Goal: Check status: Check status

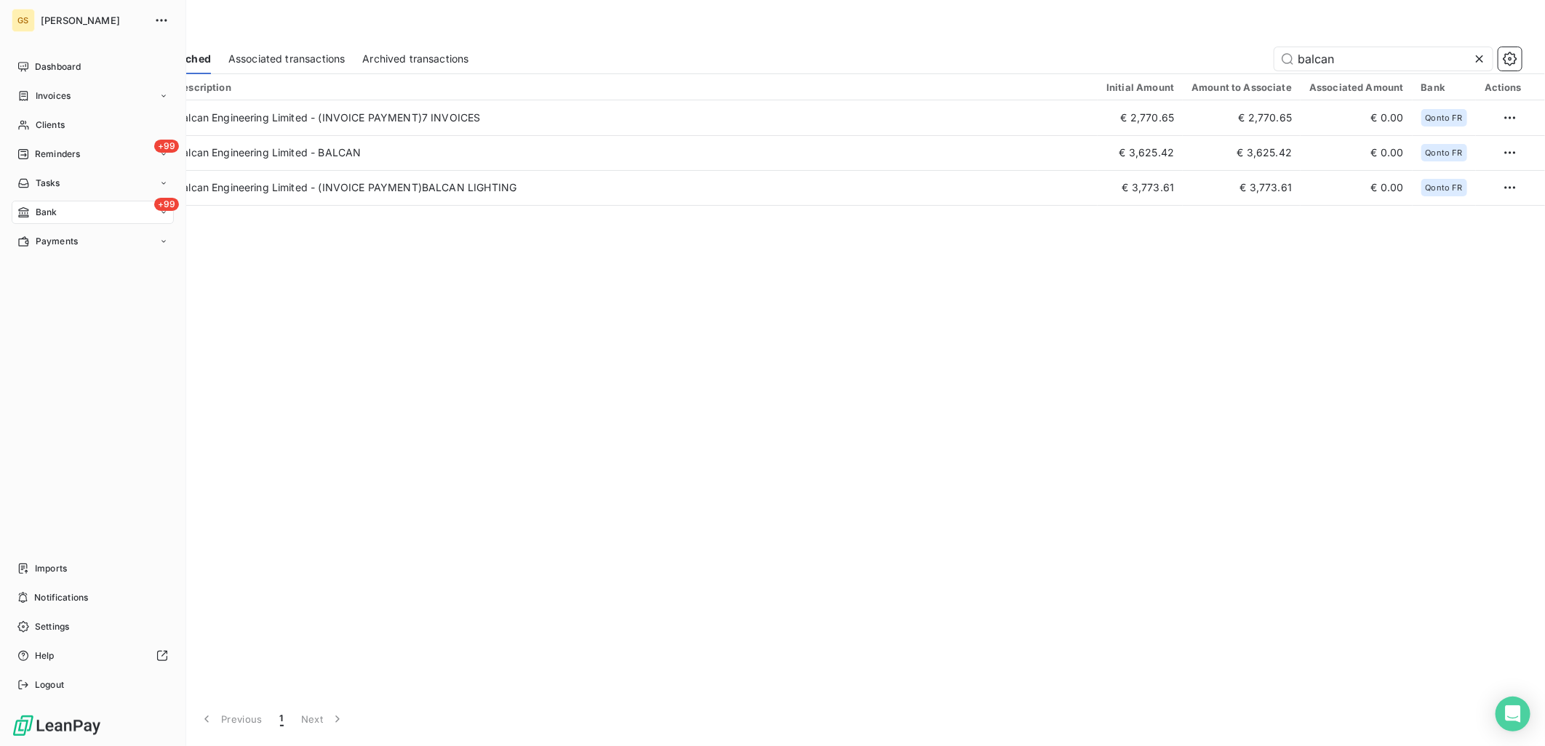
click at [52, 213] on span "Bank" at bounding box center [47, 212] width 22 height 13
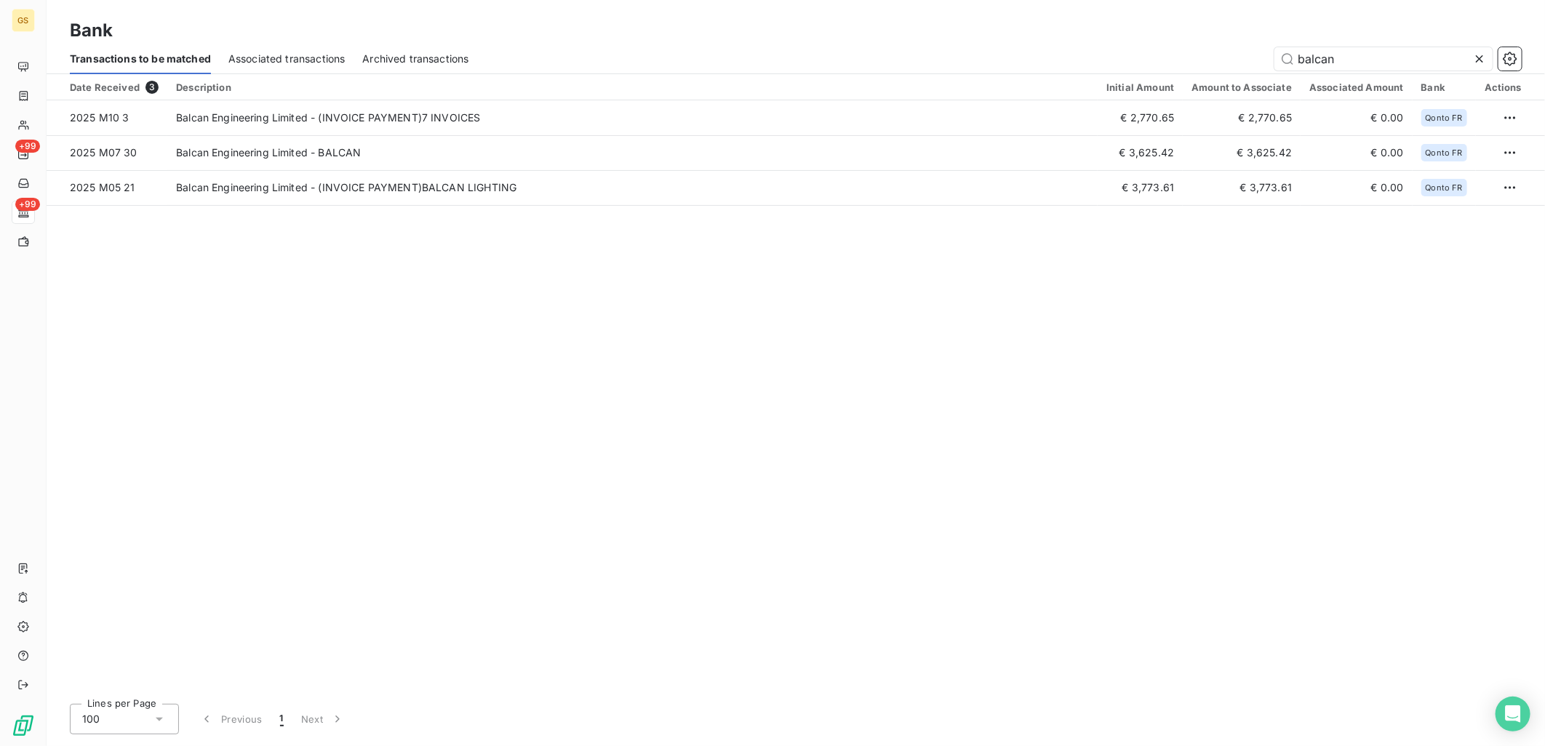
click at [1483, 57] on icon at bounding box center [1479, 59] width 15 height 15
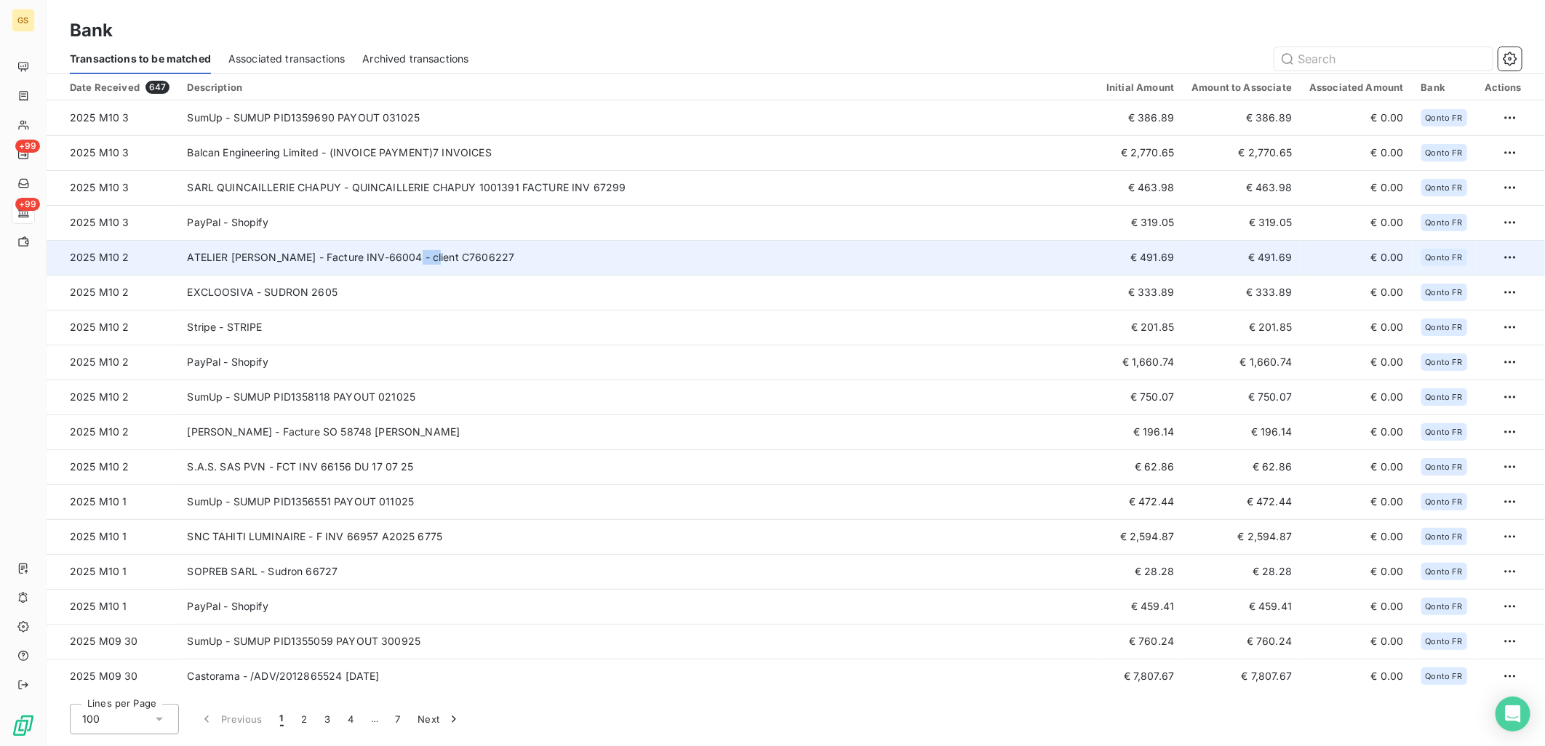
copy td "66004"
drag, startPoint x: 412, startPoint y: 258, endPoint x: 442, endPoint y: 258, distance: 29.8
click at [442, 258] on td "ATELIER [PERSON_NAME] - Facture INV-66004 - client C7606227" at bounding box center [638, 257] width 920 height 35
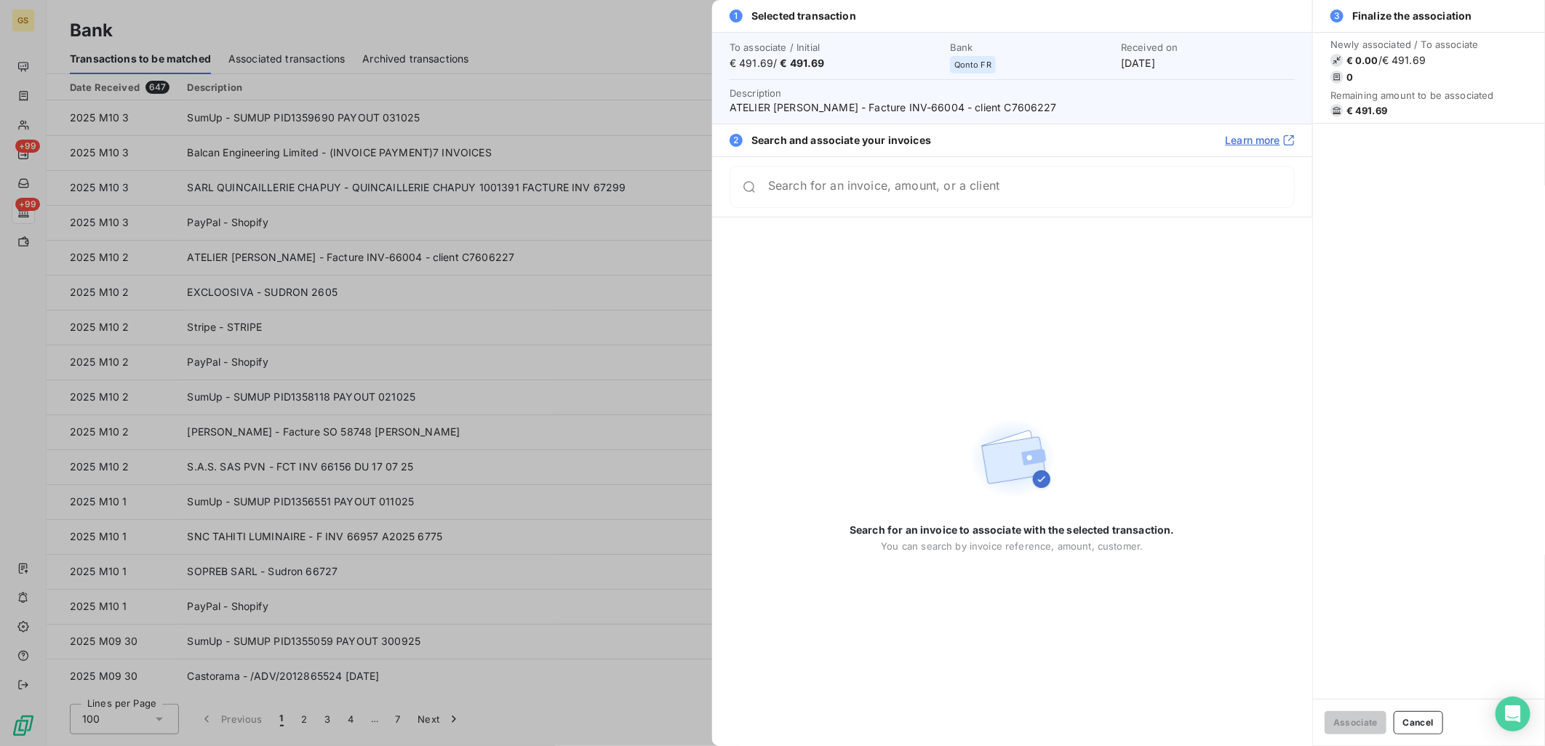
click at [503, 198] on div at bounding box center [772, 373] width 1545 height 746
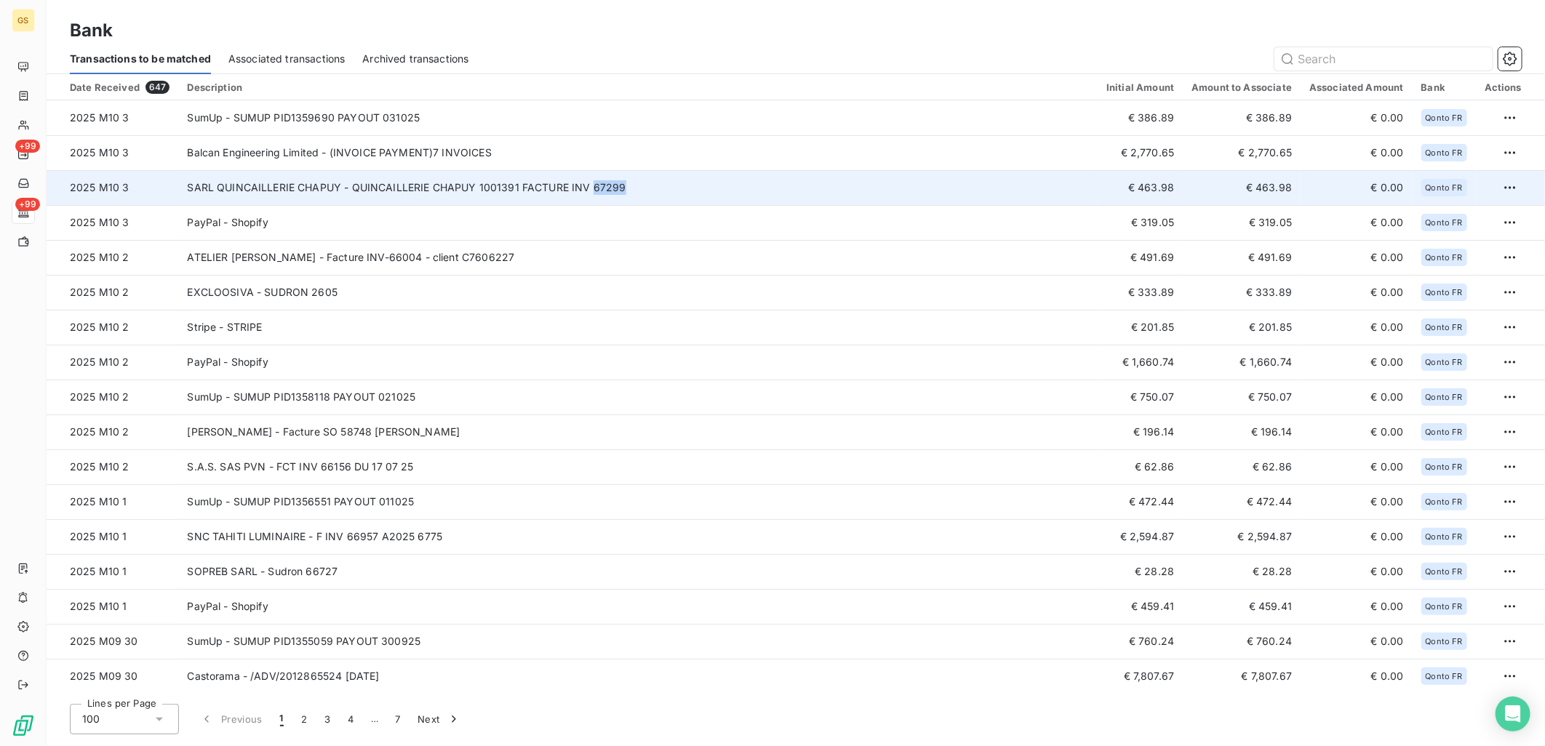
copy td "67299"
drag, startPoint x: 622, startPoint y: 189, endPoint x: 589, endPoint y: 192, distance: 32.9
click at [589, 192] on td "SARL QUINCAILLERIE CHAPUY - QUINCAILLERIE CHAPUY 1001391 FACTURE INV 67299" at bounding box center [638, 187] width 920 height 35
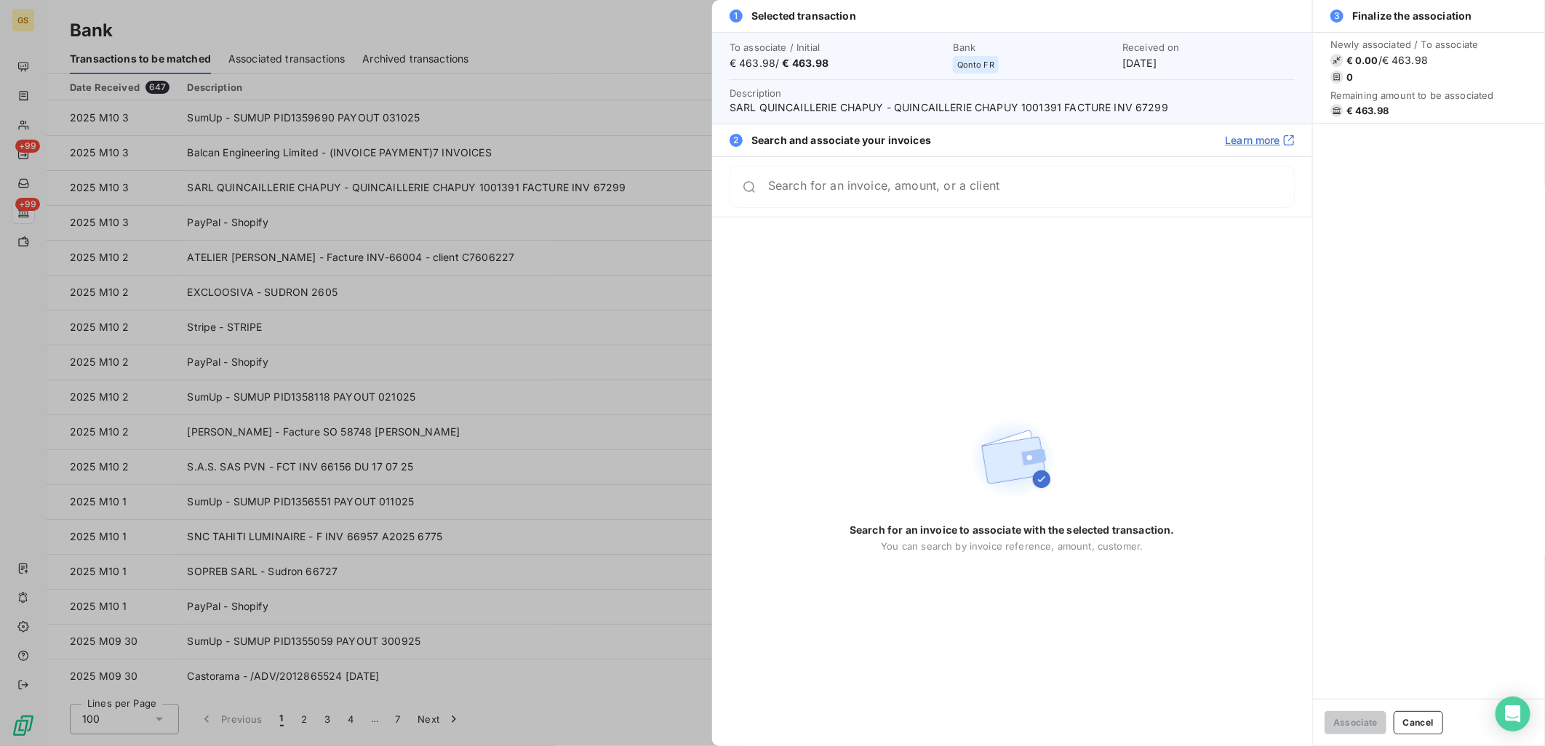
click at [551, 223] on div at bounding box center [772, 373] width 1545 height 746
